Goal: Information Seeking & Learning: Find specific page/section

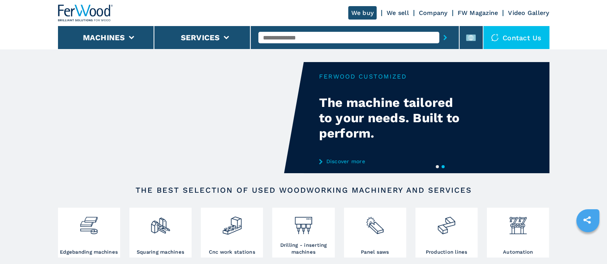
click at [430, 12] on link "Company" at bounding box center [433, 12] width 29 height 7
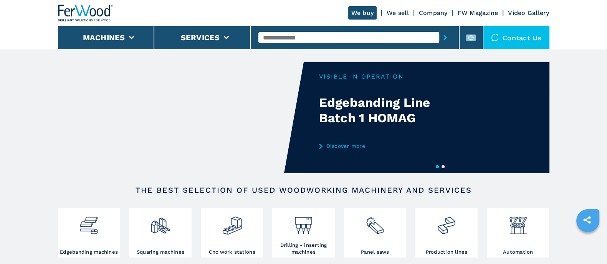
click at [434, 11] on link "Company" at bounding box center [433, 12] width 29 height 7
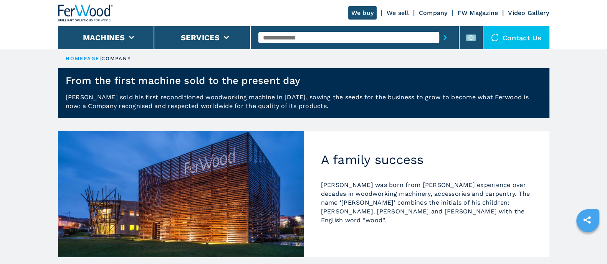
click at [404, 11] on link "We sell" at bounding box center [397, 12] width 22 height 7
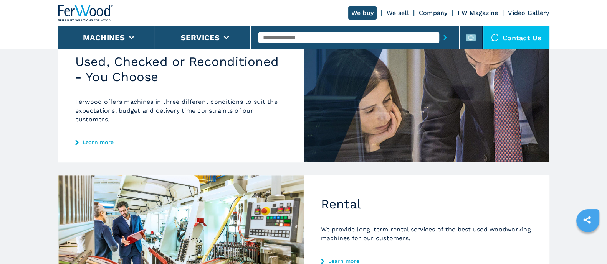
scroll to position [240, 0]
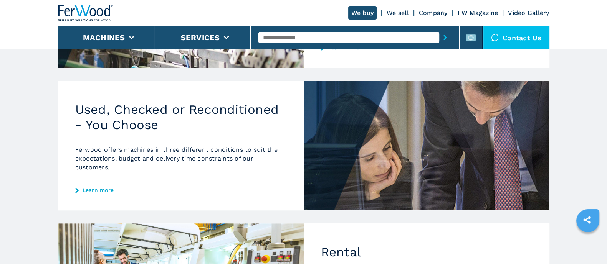
click at [105, 193] on link "Learn more" at bounding box center [180, 190] width 211 height 6
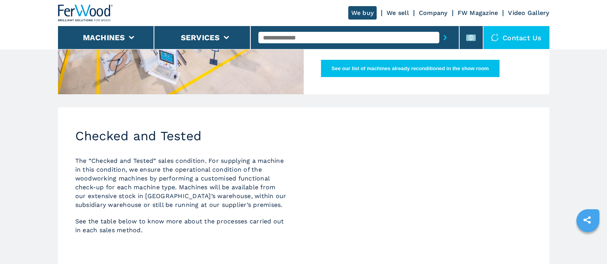
scroll to position [96, 0]
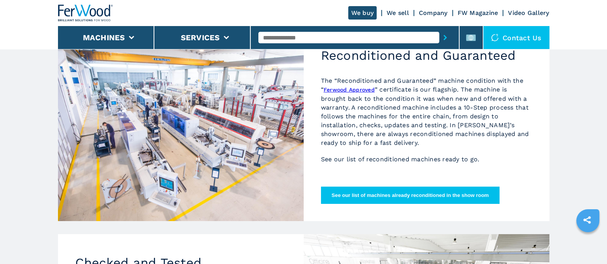
click at [96, 10] on img at bounding box center [85, 13] width 55 height 17
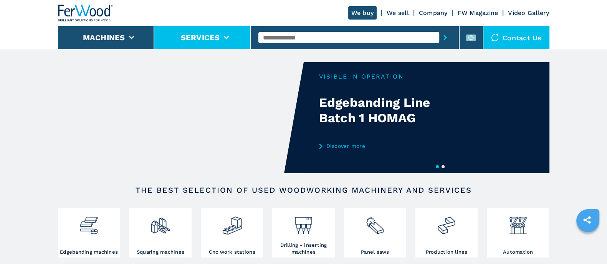
click at [203, 31] on li "Services" at bounding box center [202, 37] width 96 height 23
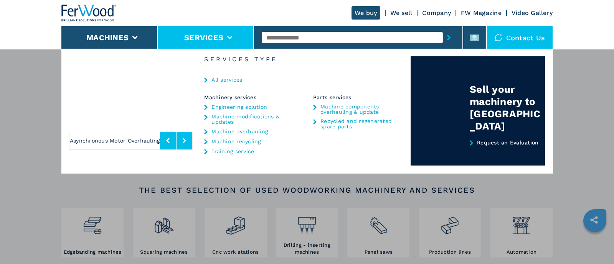
click at [234, 77] on link "All services" at bounding box center [226, 79] width 31 height 5
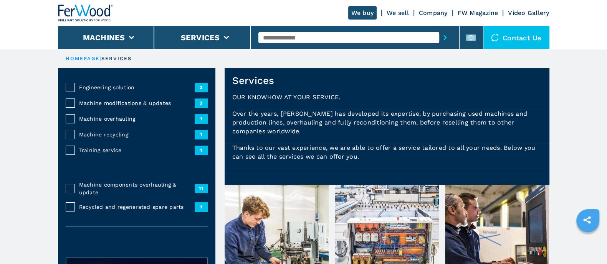
click at [137, 207] on span "Recycled and regenerated spare parts" at bounding box center [137, 207] width 116 height 8
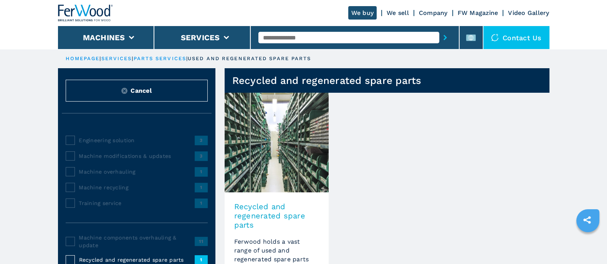
click at [276, 211] on h3 "Recycled and regenerated spare parts" at bounding box center [276, 216] width 85 height 28
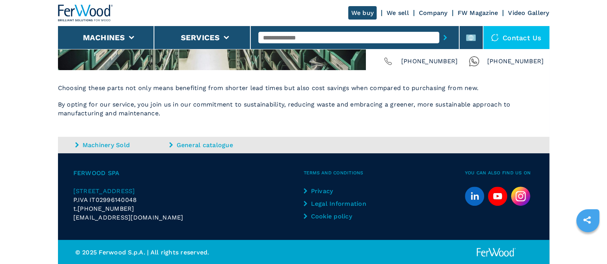
scroll to position [279, 0]
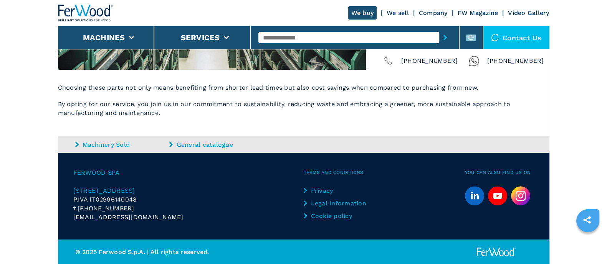
click at [102, 10] on img at bounding box center [85, 13] width 55 height 17
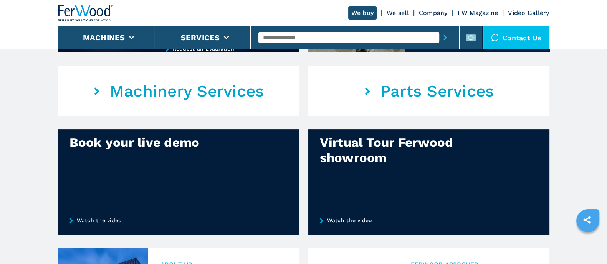
scroll to position [528, 0]
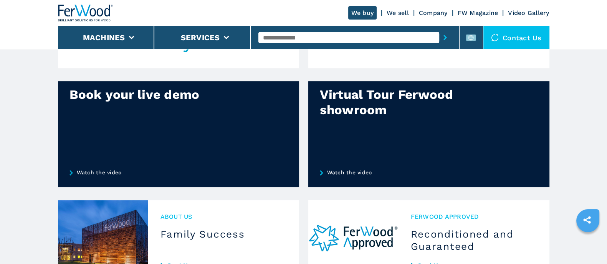
click at [340, 171] on link "Watch the video" at bounding box center [428, 172] width 241 height 29
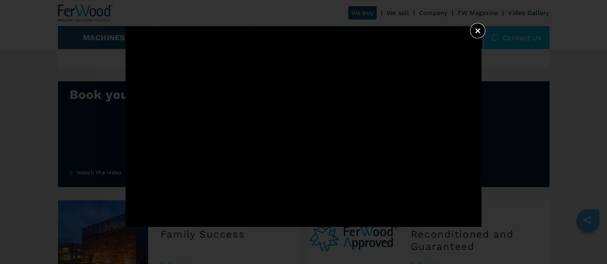
click at [475, 32] on button "×" at bounding box center [477, 30] width 15 height 15
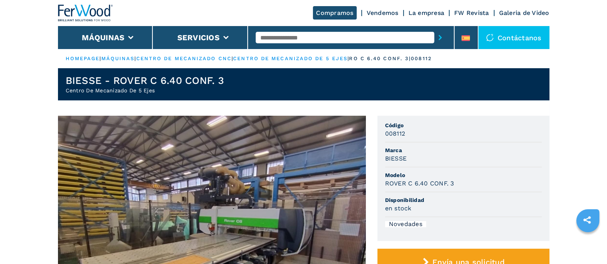
click at [289, 37] on input "text" at bounding box center [345, 38] width 178 height 12
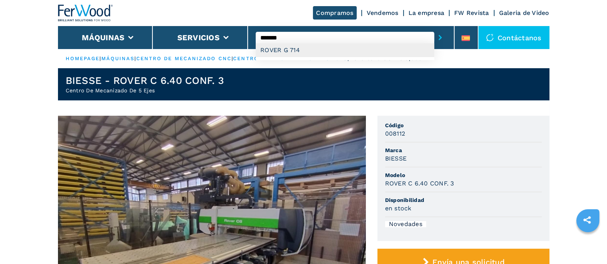
click at [286, 47] on div "ROVER G 714" at bounding box center [345, 50] width 178 height 14
type input "**********"
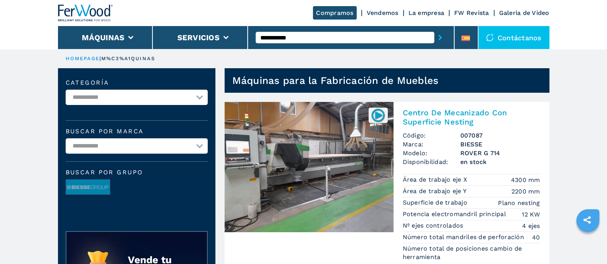
click at [329, 170] on img at bounding box center [309, 167] width 169 height 130
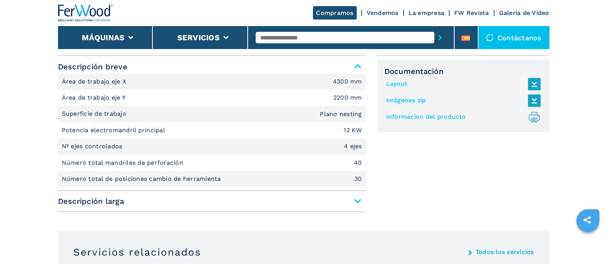
scroll to position [192, 0]
